Goal: Transaction & Acquisition: Subscribe to service/newsletter

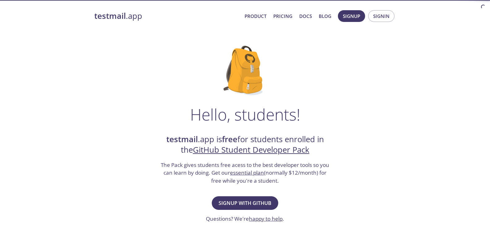
click at [232, 207] on span "Signup with GitHub" at bounding box center [245, 203] width 53 height 9
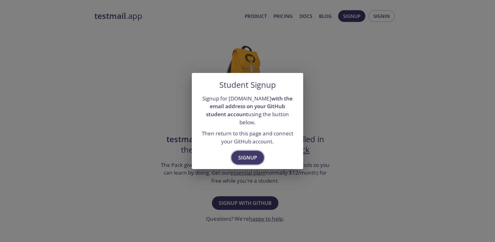
click at [252, 153] on span "Signup" at bounding box center [247, 157] width 19 height 9
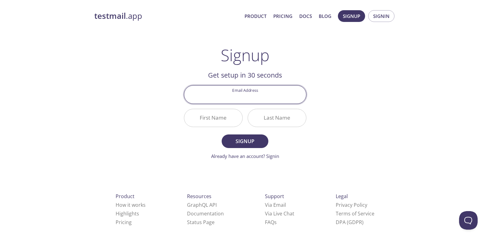
click at [249, 97] on input "Email Address" at bounding box center [245, 95] width 122 height 18
type input "[EMAIL_ADDRESS][DOMAIN_NAME]"
click at [227, 118] on input "First Name" at bounding box center [213, 118] width 58 height 18
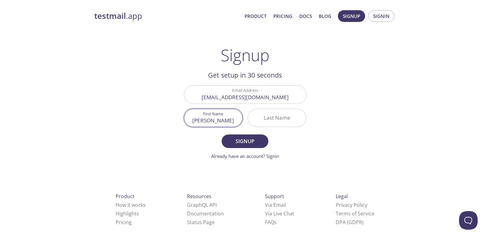
type input "[PERSON_NAME]"
click at [270, 116] on input "Last Name" at bounding box center [277, 118] width 58 height 18
type input "Raza"
click at [240, 139] on span "Signup" at bounding box center [245, 141] width 33 height 9
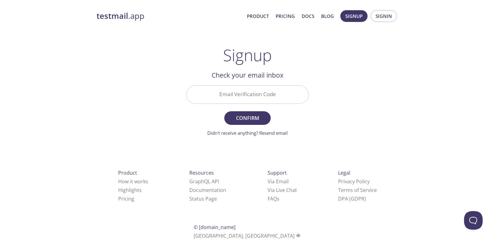
click at [283, 95] on input "Email Verification Code" at bounding box center [248, 95] width 122 height 18
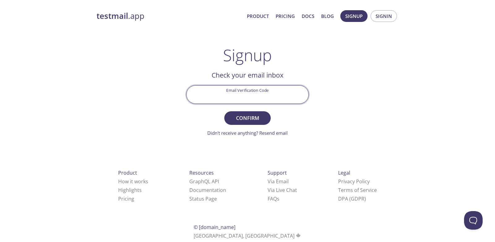
paste input "A5YRLT8"
type input "A5YRLT8"
click at [247, 121] on span "Confirm" at bounding box center [247, 118] width 33 height 9
